Goal: Task Accomplishment & Management: Manage account settings

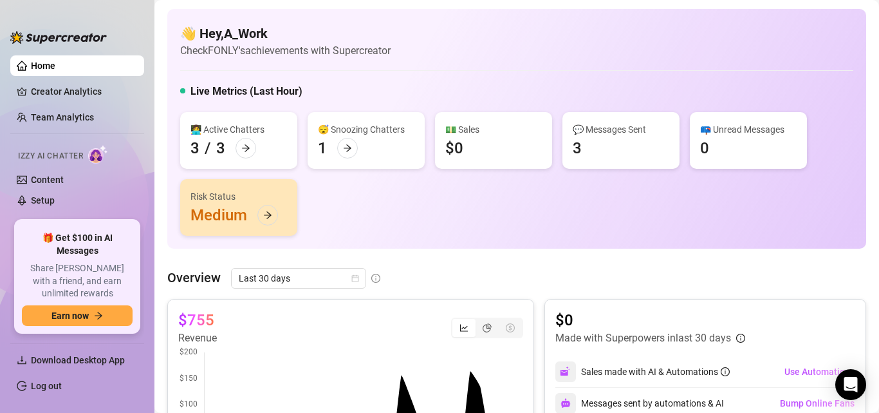
scroll to position [126, 0]
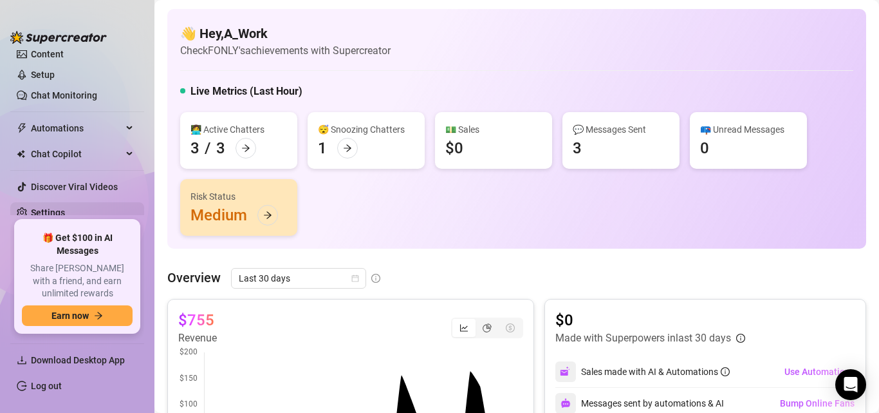
click at [46, 211] on link "Settings" at bounding box center [48, 212] width 34 height 10
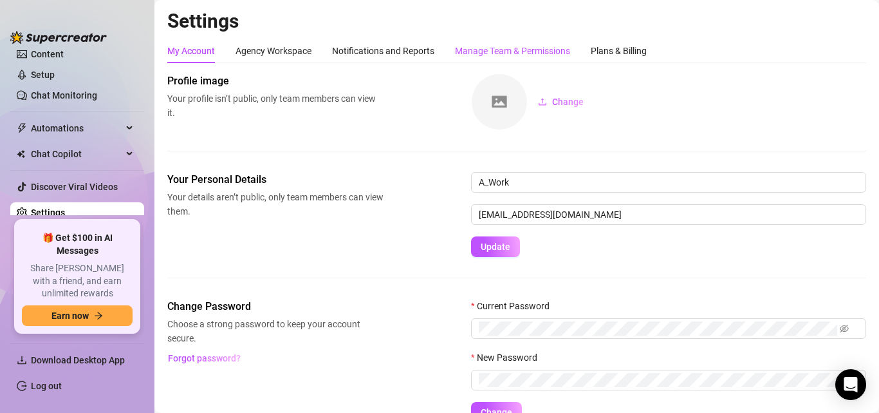
click at [509, 54] on div "Manage Team & Permissions" at bounding box center [512, 51] width 115 height 14
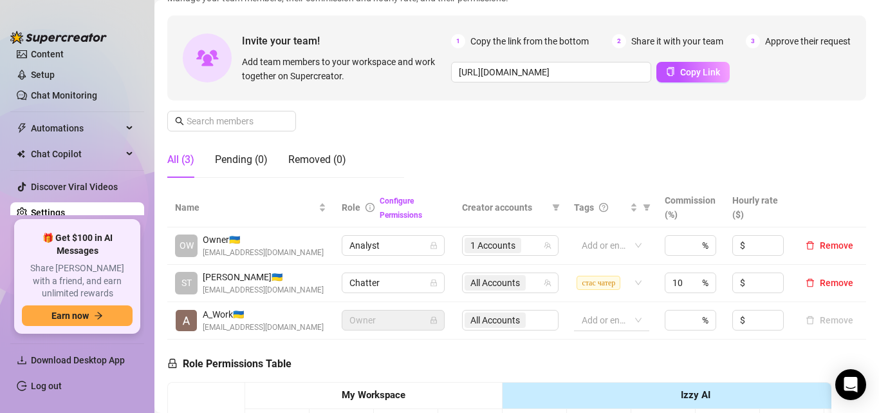
scroll to position [129, 0]
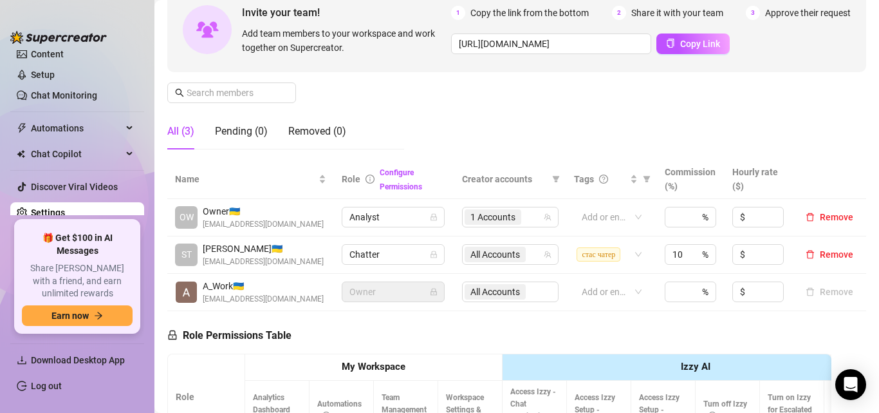
click at [379, 219] on span "Analyst" at bounding box center [394, 216] width 88 height 19
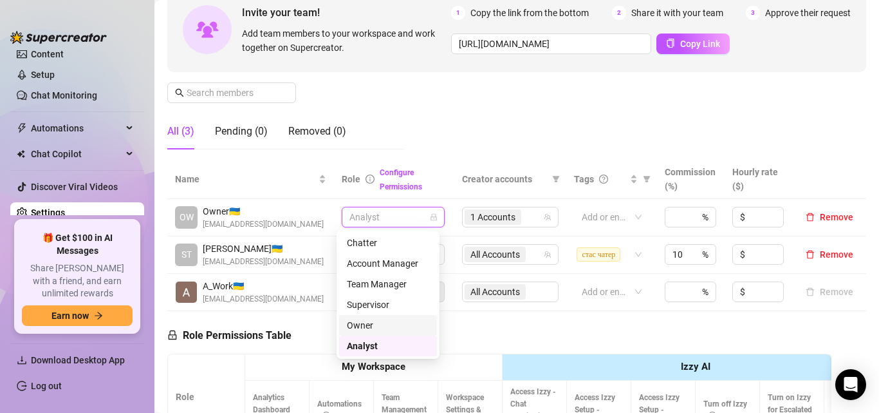
click at [365, 323] on div "Owner" at bounding box center [388, 325] width 82 height 14
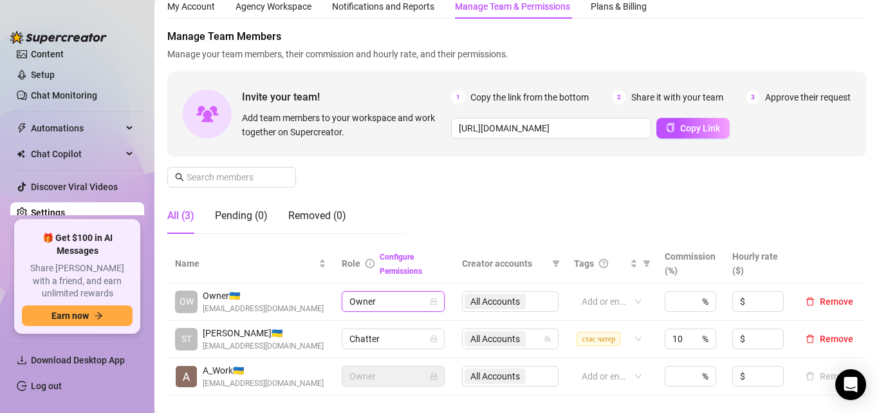
scroll to position [0, 0]
